Goal: Find specific page/section: Find specific page/section

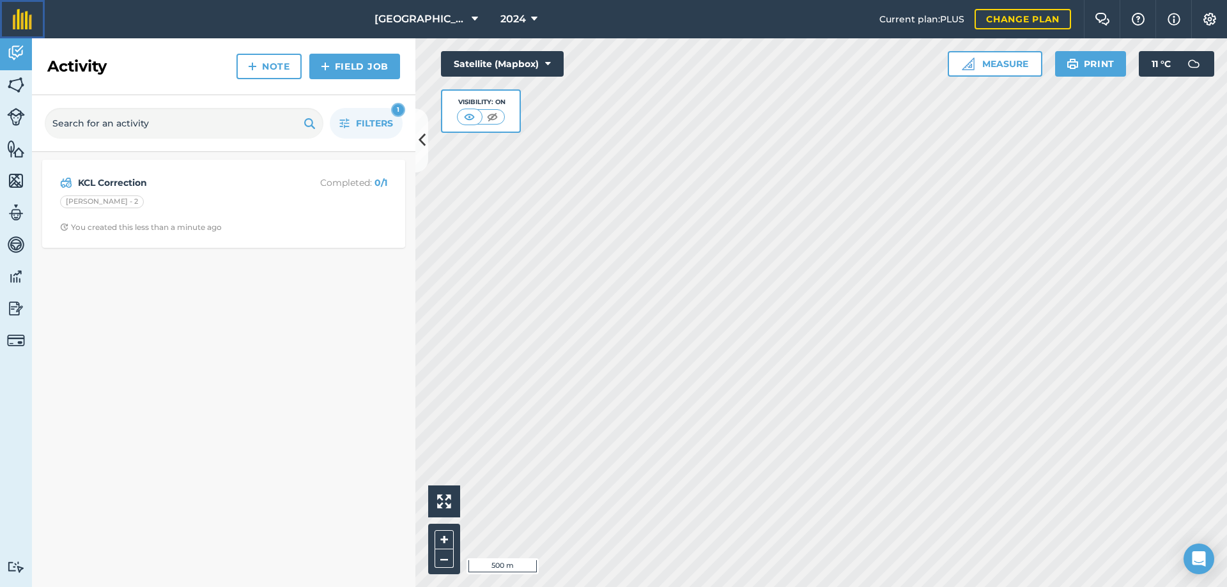
click at [28, 18] on img at bounding box center [22, 19] width 19 height 20
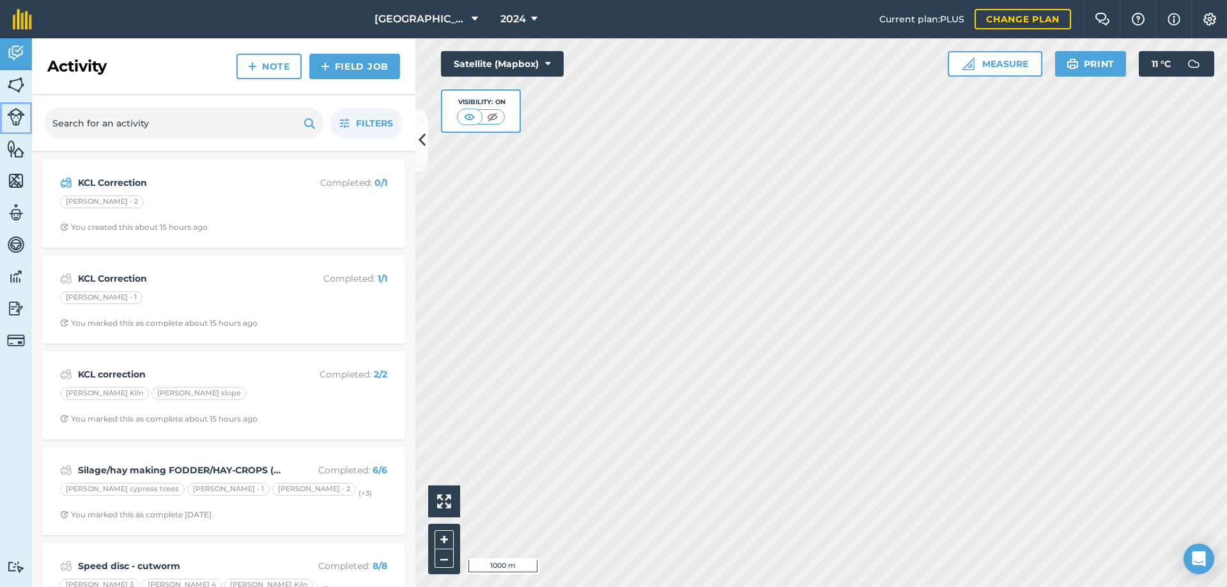
click at [10, 113] on img at bounding box center [16, 117] width 18 height 18
